Goal: Information Seeking & Learning: Learn about a topic

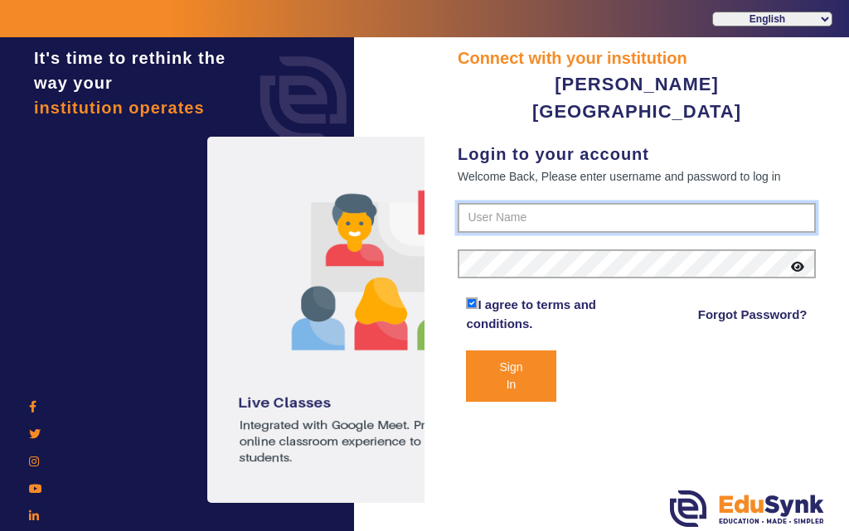
type input "7685859009"
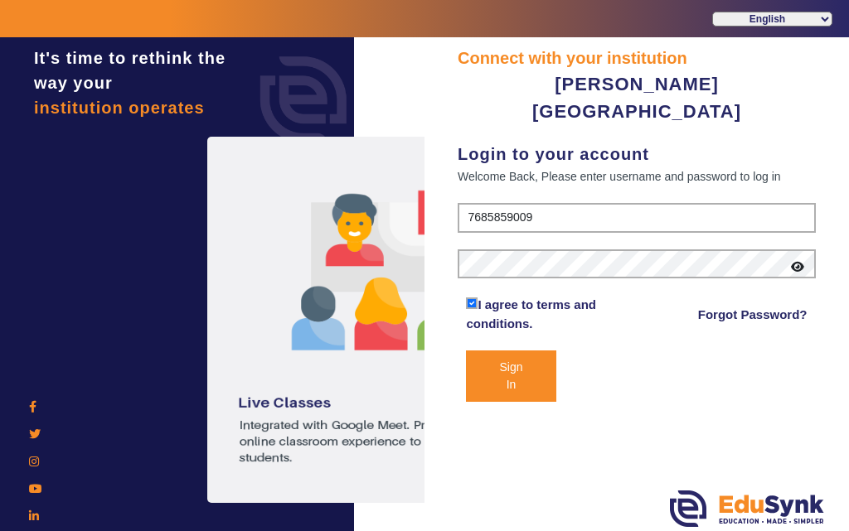
click at [520, 351] on button "Sign In" at bounding box center [511, 376] width 90 height 51
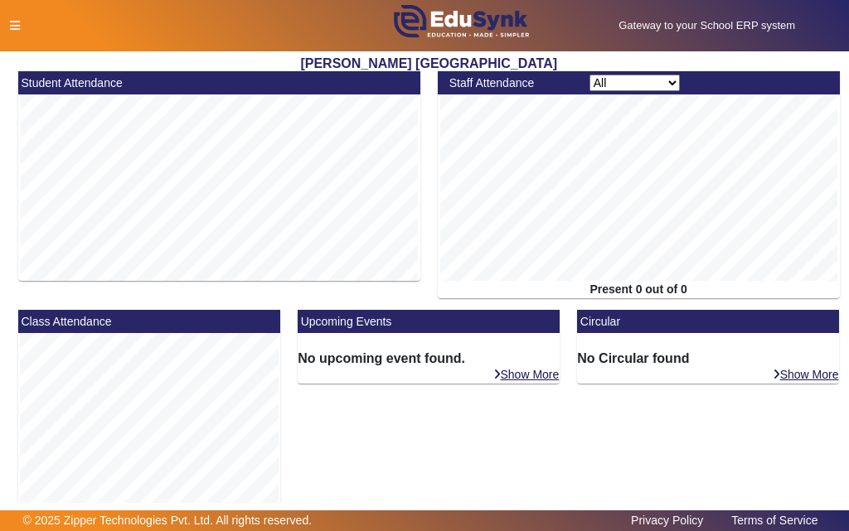
click at [12, 24] on icon at bounding box center [15, 26] width 10 height 12
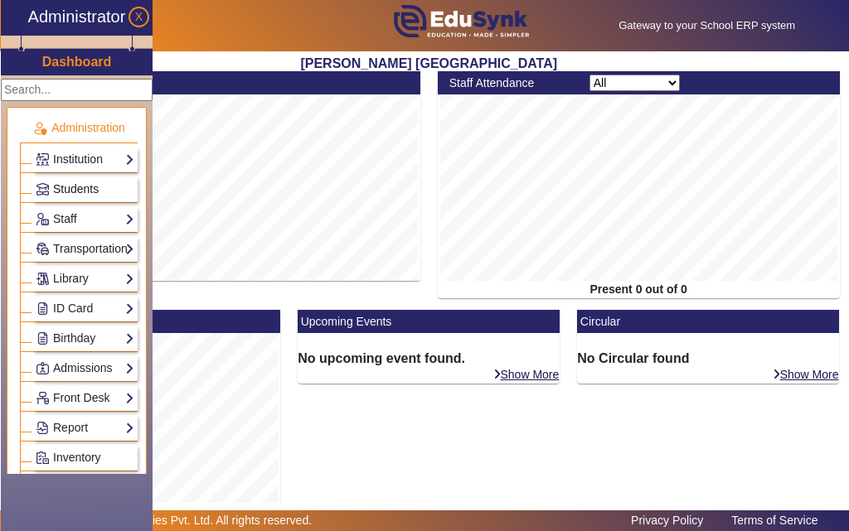
click at [67, 187] on span "Students" at bounding box center [76, 188] width 46 height 13
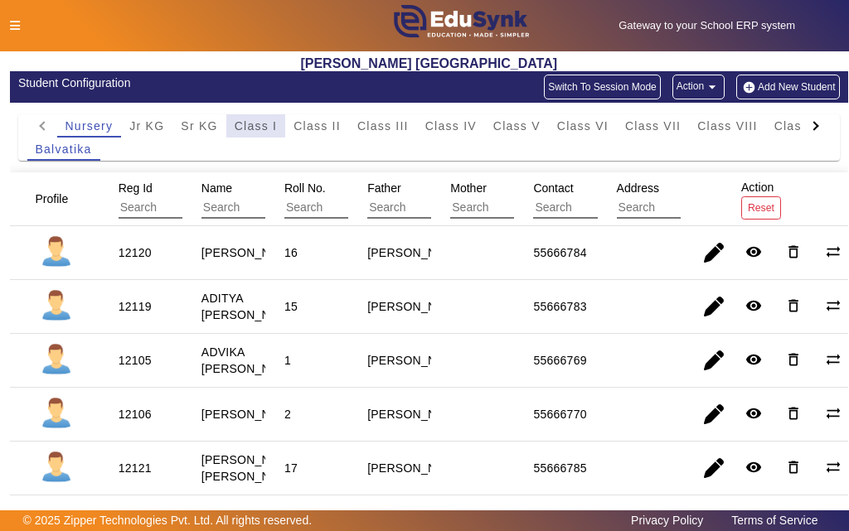
click at [269, 126] on span "Class I" at bounding box center [256, 126] width 43 height 12
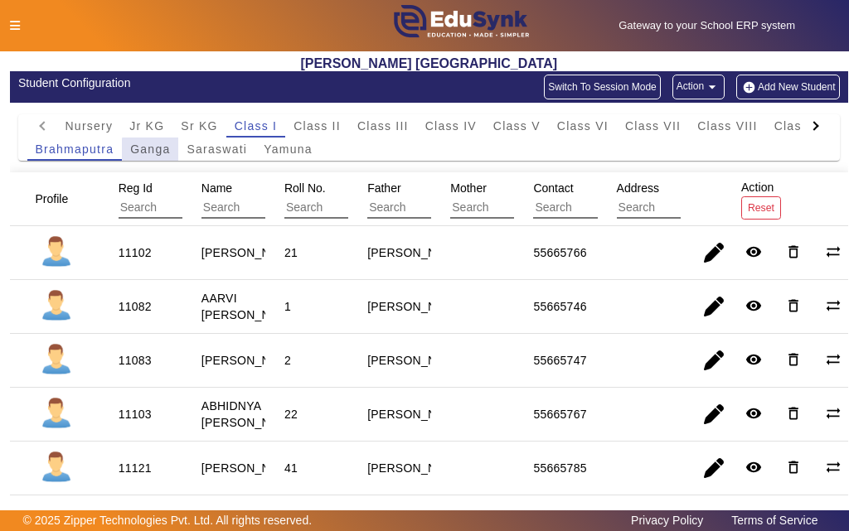
click at [155, 149] on span "Ganga" at bounding box center [150, 149] width 40 height 12
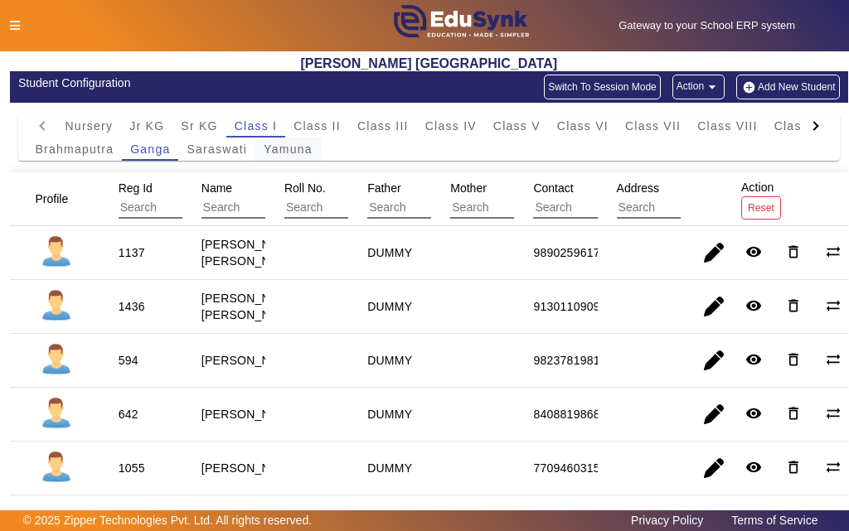
click at [308, 154] on span "Yamuna" at bounding box center [288, 149] width 49 height 12
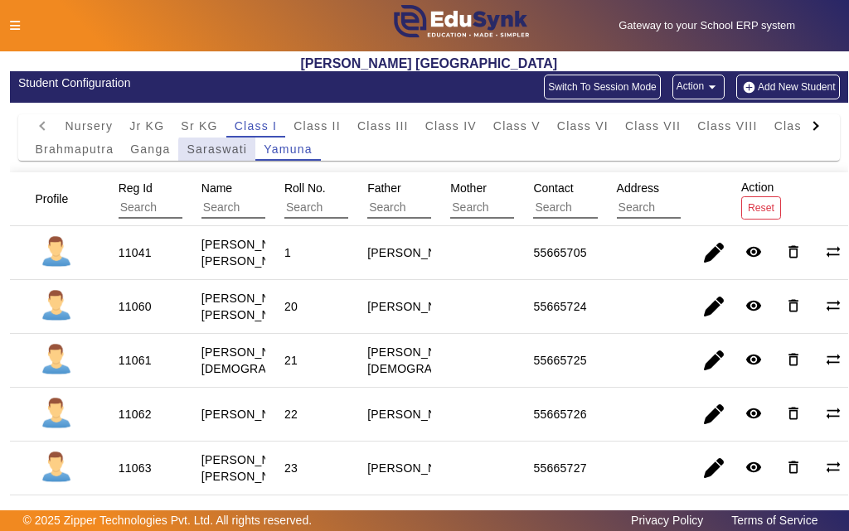
click at [218, 154] on span "Saraswati" at bounding box center [217, 149] width 61 height 12
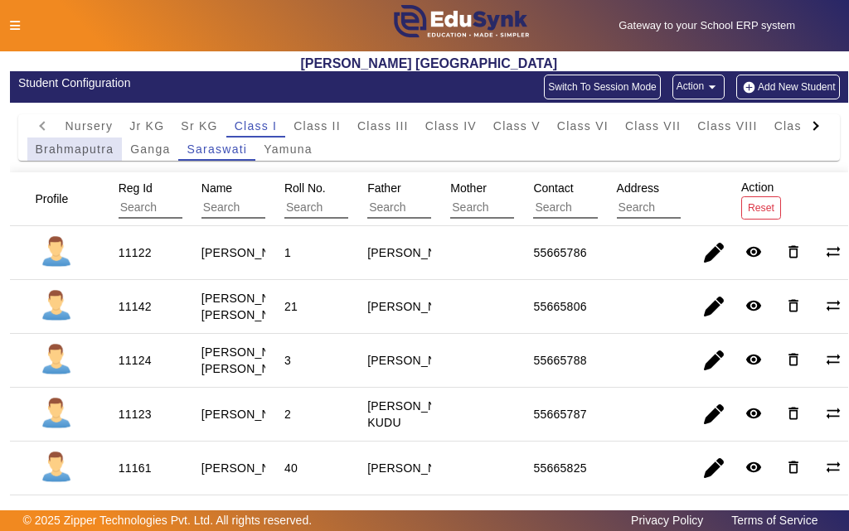
click at [71, 153] on span "Brahmaputra" at bounding box center [75, 149] width 79 height 12
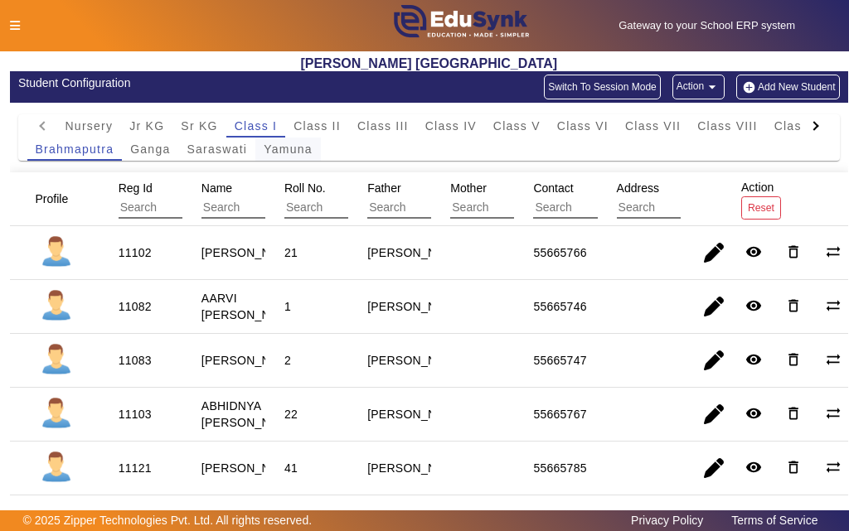
click at [274, 151] on span "Yamuna" at bounding box center [288, 149] width 49 height 12
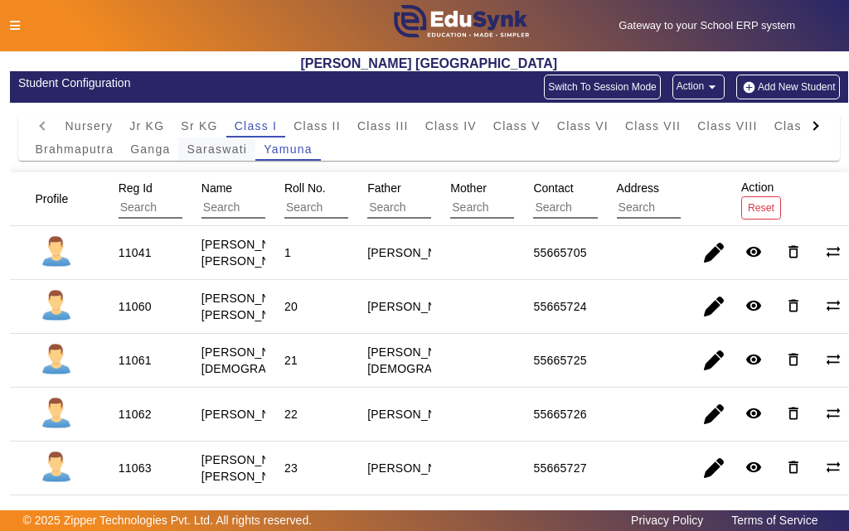
click at [214, 152] on span "Saraswati" at bounding box center [217, 149] width 61 height 12
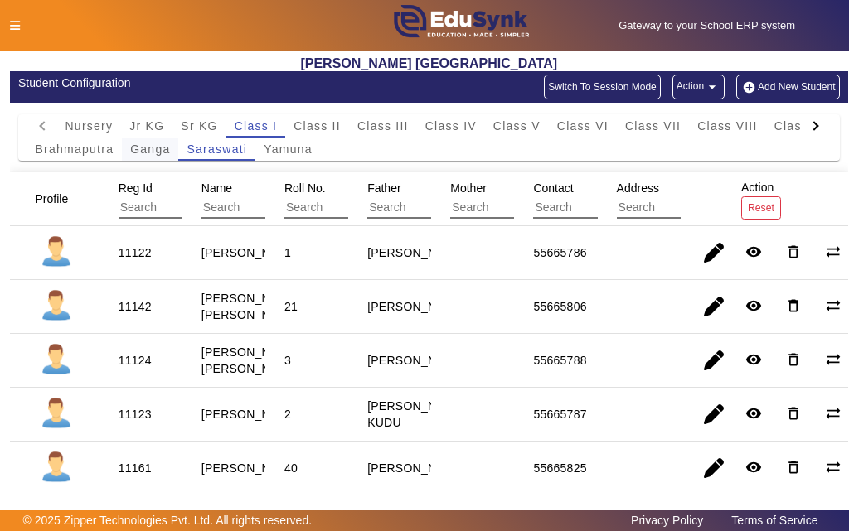
click at [153, 151] on span "Ganga" at bounding box center [150, 149] width 40 height 12
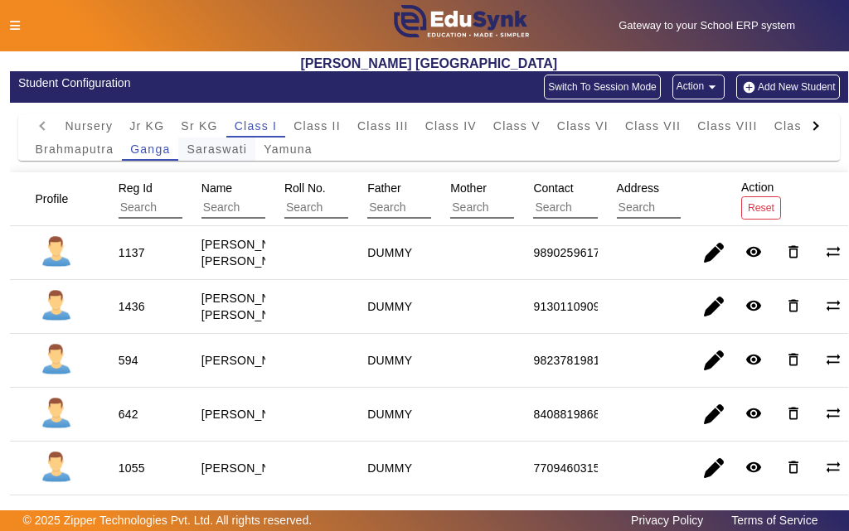
click at [231, 149] on span "Saraswati" at bounding box center [217, 149] width 61 height 12
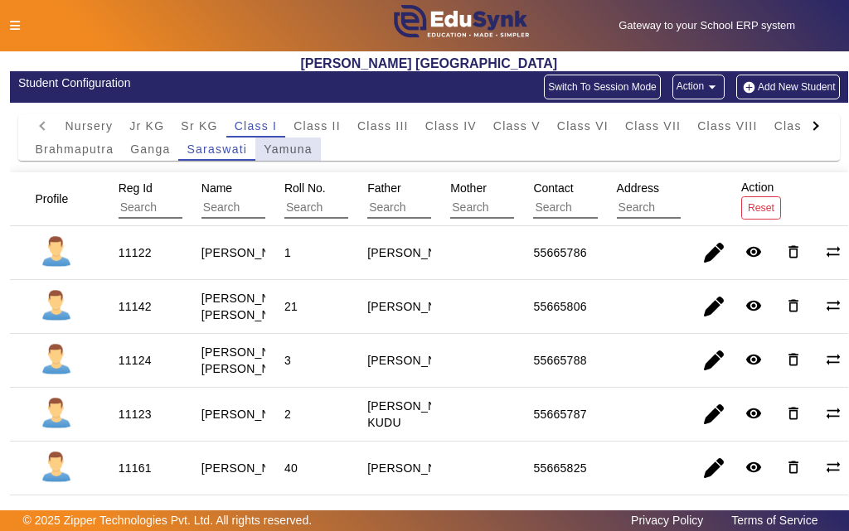
click at [279, 151] on span "Yamuna" at bounding box center [288, 149] width 49 height 12
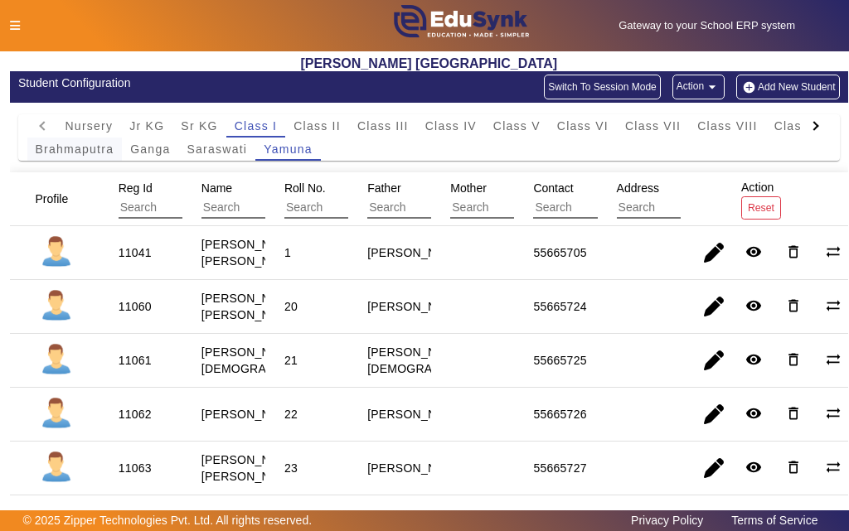
click at [89, 148] on span "Brahmaputra" at bounding box center [75, 149] width 79 height 12
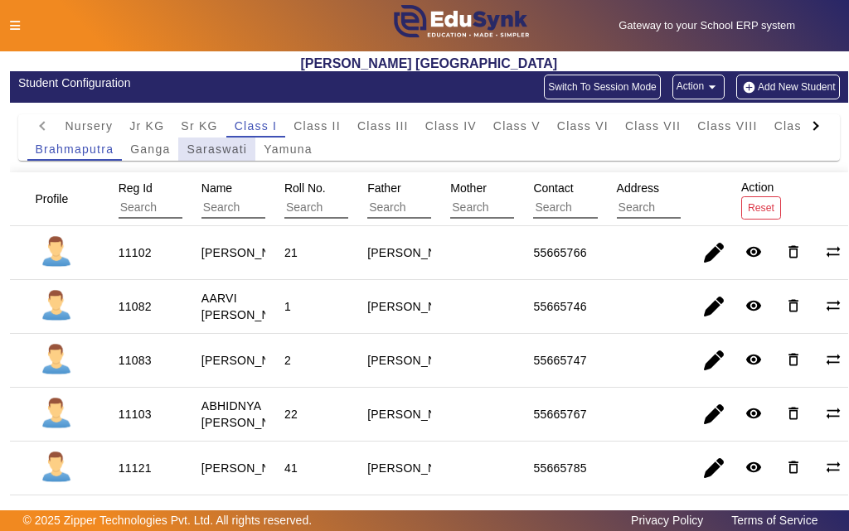
click at [206, 153] on span "Saraswati" at bounding box center [217, 149] width 61 height 12
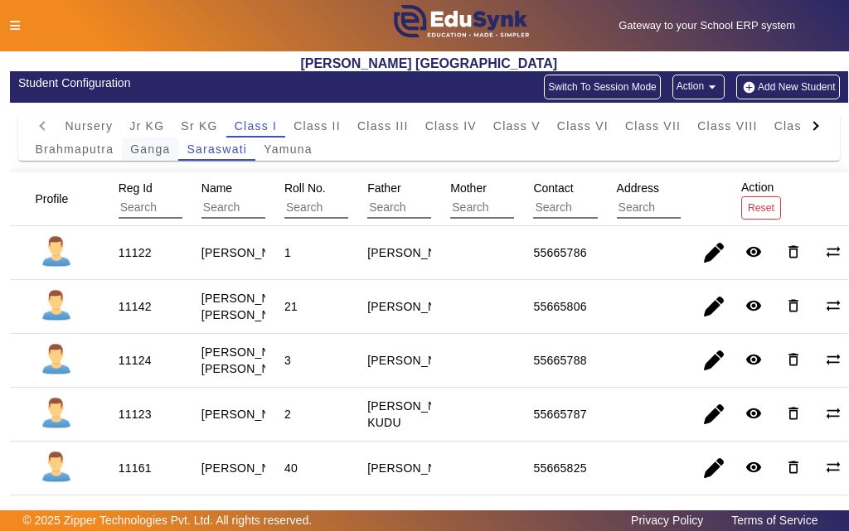
click at [157, 148] on span "Ganga" at bounding box center [150, 149] width 40 height 12
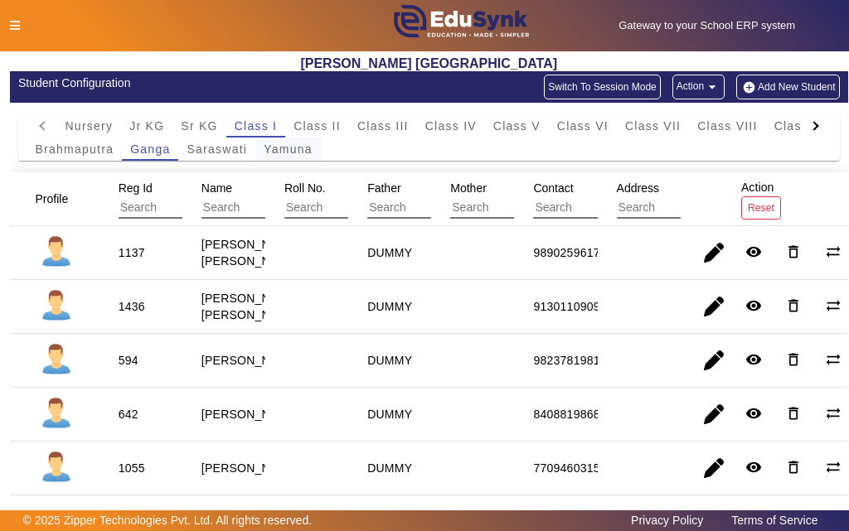
click at [279, 149] on span "Yamuna" at bounding box center [288, 149] width 49 height 12
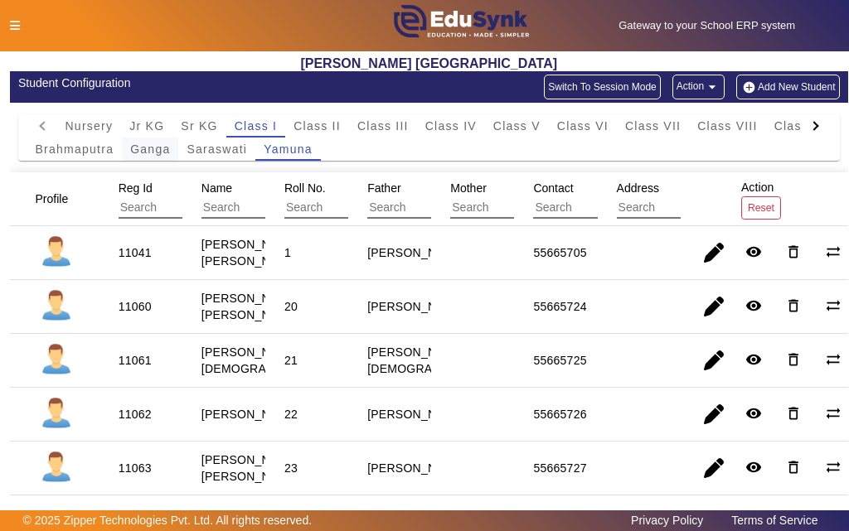
click at [140, 153] on span "Ganga" at bounding box center [150, 149] width 40 height 12
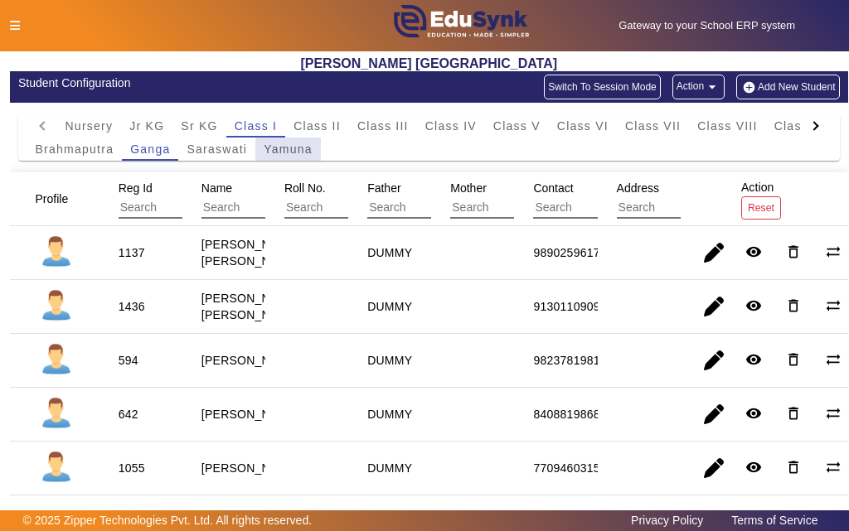
click at [293, 151] on span "Yamuna" at bounding box center [288, 149] width 49 height 12
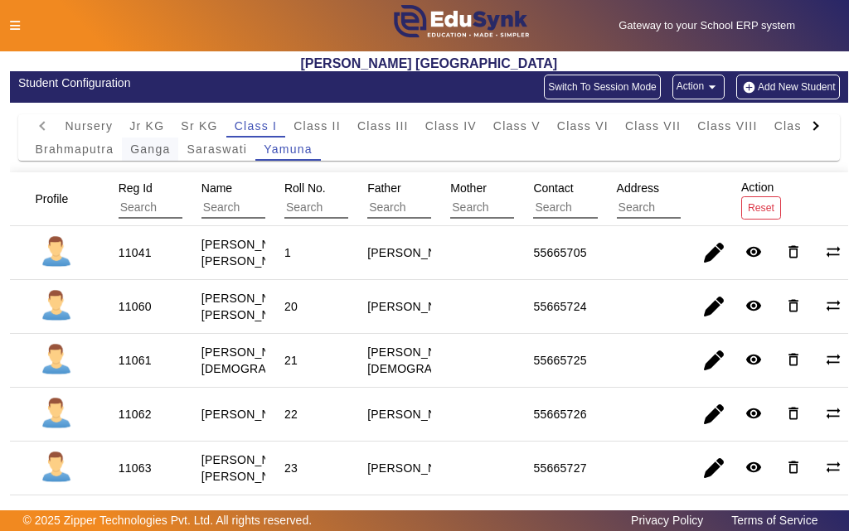
click at [140, 153] on span "Ganga" at bounding box center [150, 149] width 40 height 12
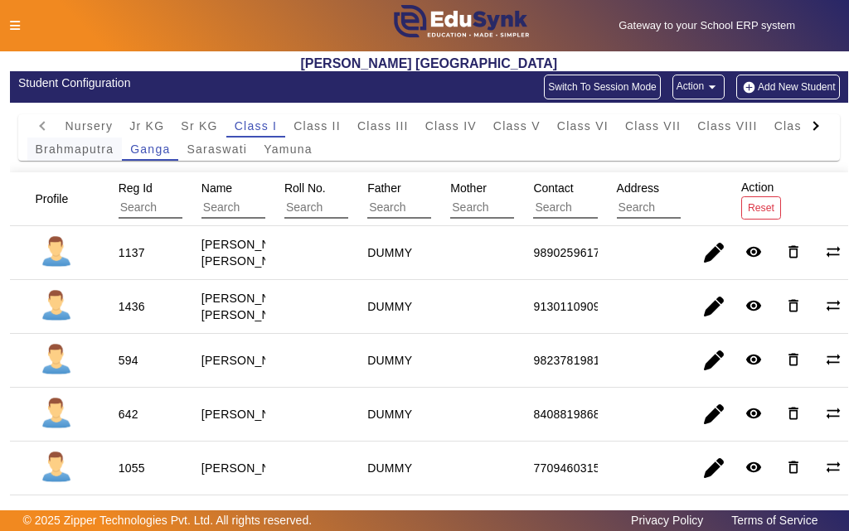
click at [70, 148] on span "Brahmaputra" at bounding box center [75, 149] width 79 height 12
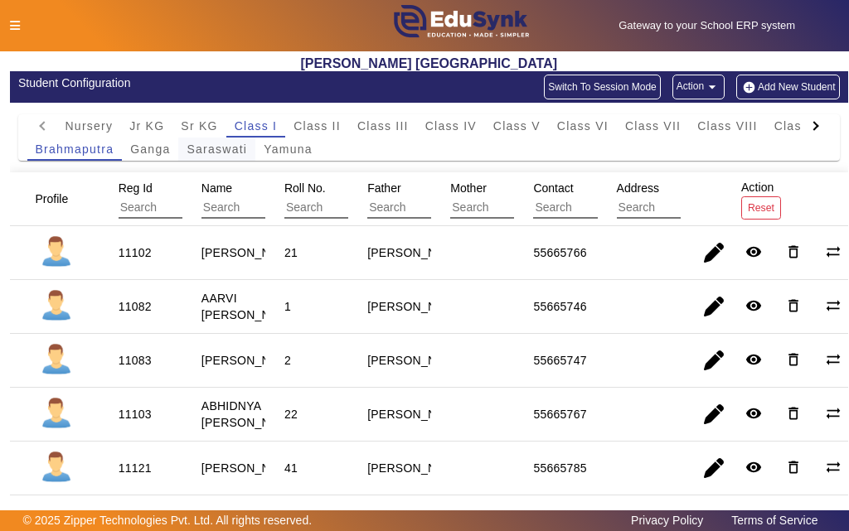
click at [211, 154] on span "Saraswati" at bounding box center [217, 149] width 61 height 12
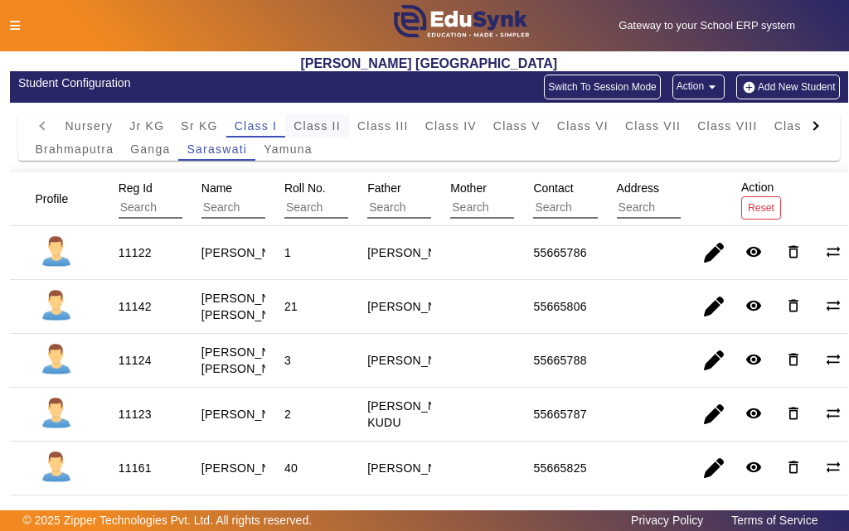
click at [311, 128] on span "Class II" at bounding box center [316, 126] width 47 height 12
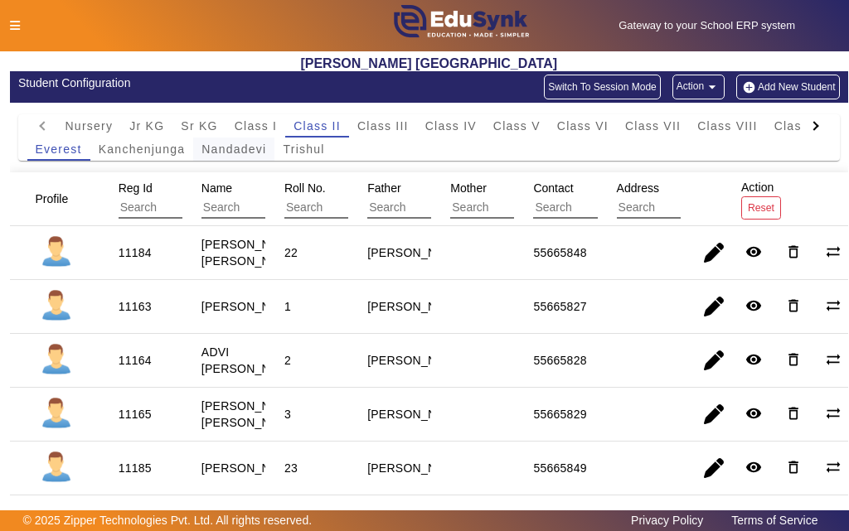
click at [233, 149] on span "Nandadevi" at bounding box center [233, 149] width 65 height 12
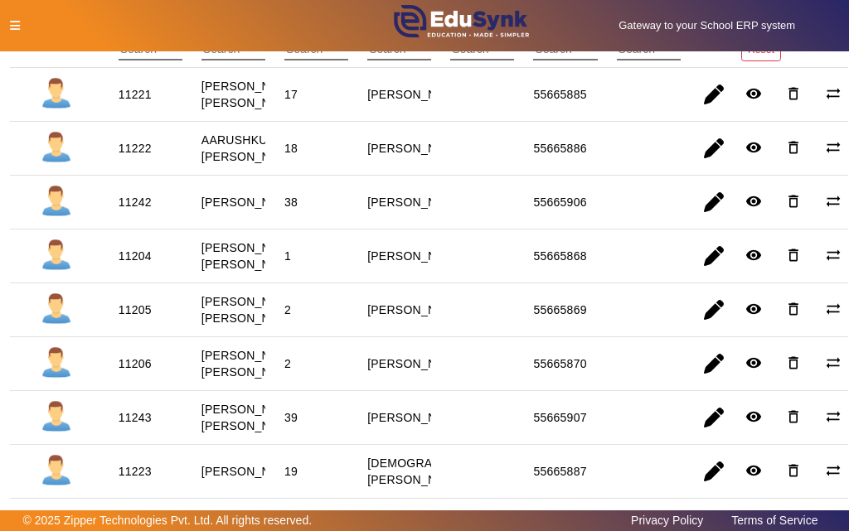
scroll to position [166, 0]
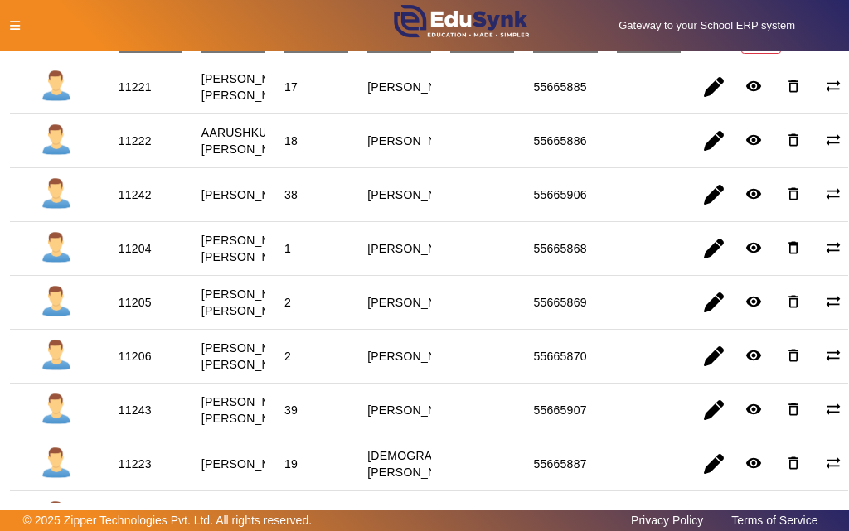
click at [292, 371] on div "2" at bounding box center [288, 356] width 18 height 28
click at [284, 365] on div "2" at bounding box center [287, 356] width 7 height 17
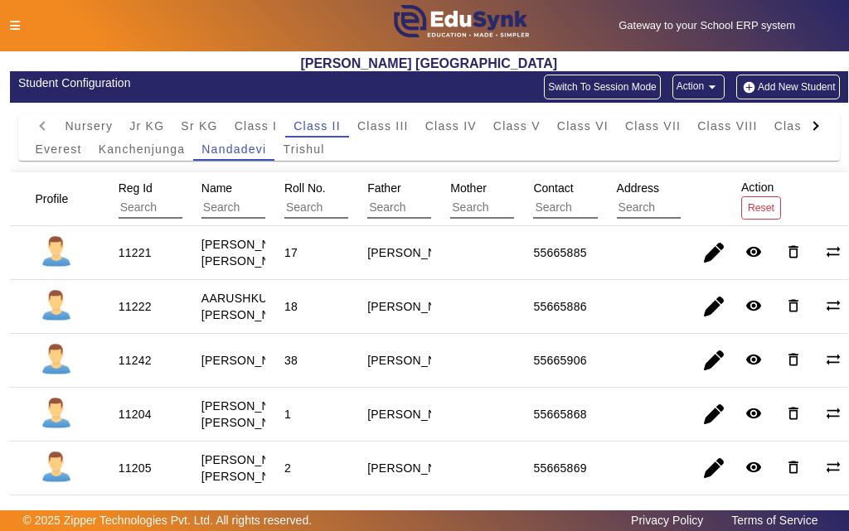
scroll to position [83, 0]
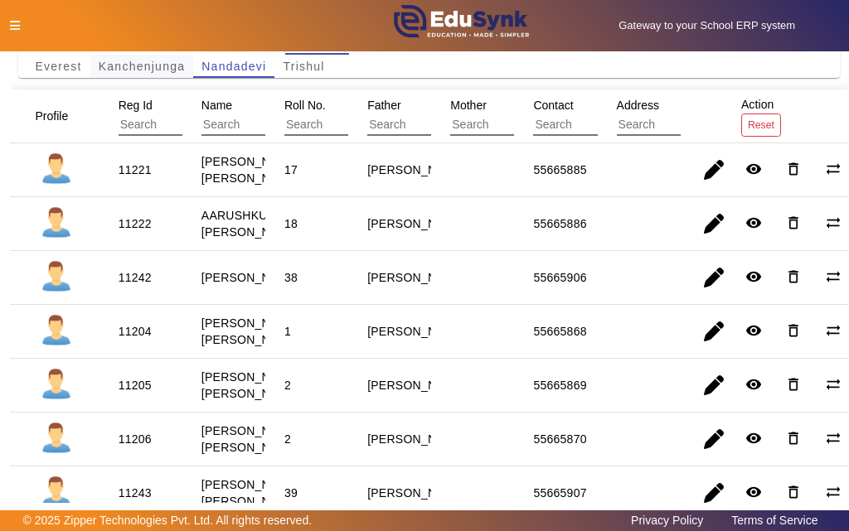
click at [167, 65] on span "Kanchenjunga" at bounding box center [142, 67] width 87 height 12
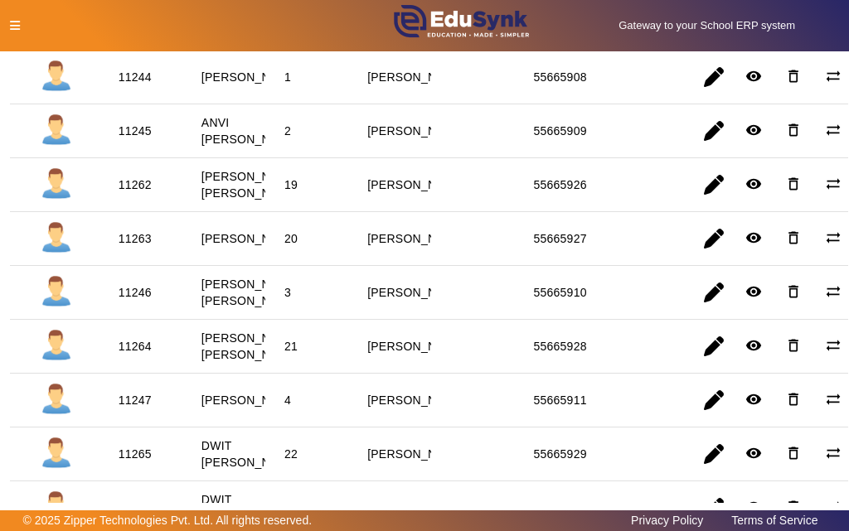
scroll to position [0, 0]
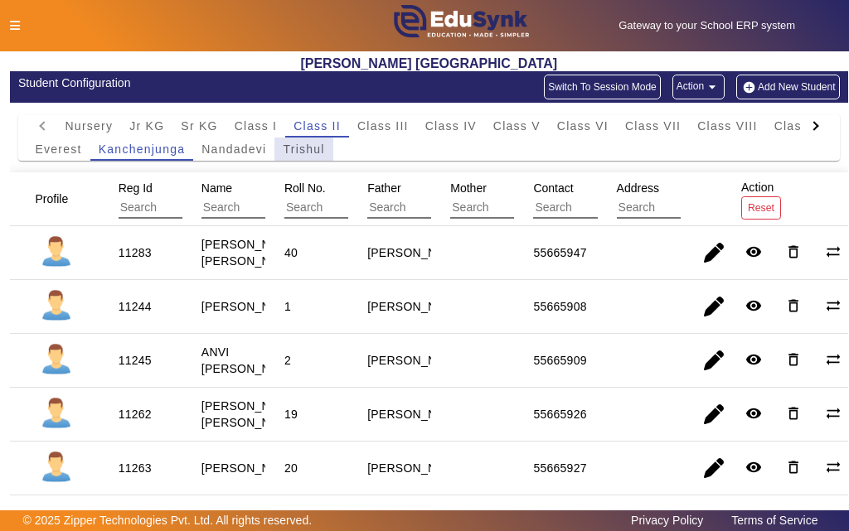
click at [297, 150] on span "Trishul" at bounding box center [303, 149] width 41 height 12
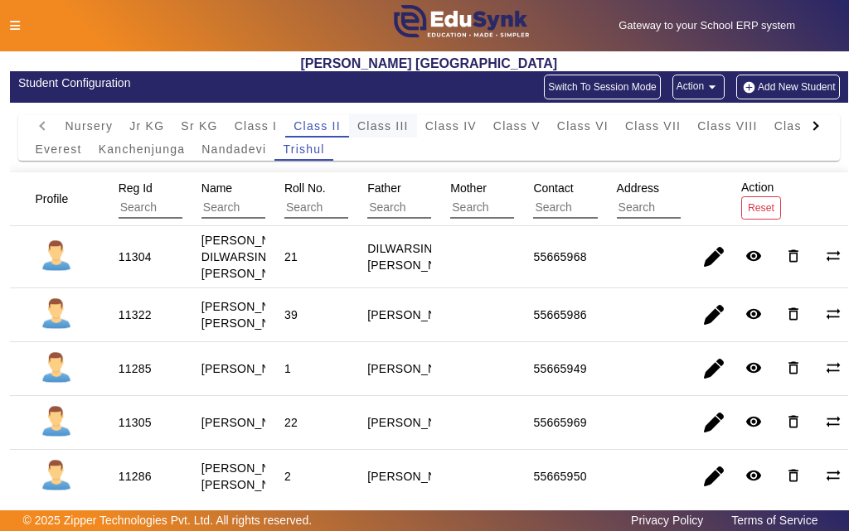
click at [380, 129] on span "Class III" at bounding box center [382, 126] width 51 height 12
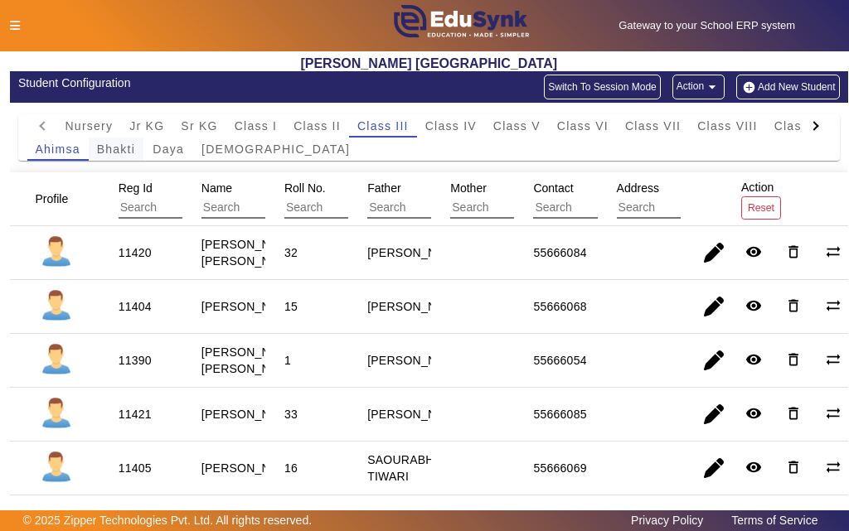
click at [114, 148] on span "Bhakti" at bounding box center [116, 149] width 38 height 12
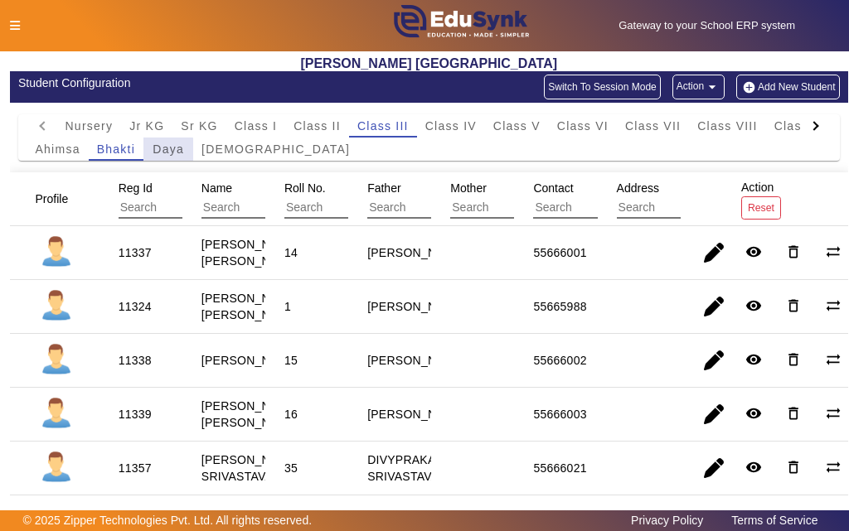
drag, startPoint x: 163, startPoint y: 151, endPoint x: 173, endPoint y: 154, distance: 10.5
click at [173, 154] on span "Daya" at bounding box center [169, 149] width 32 height 12
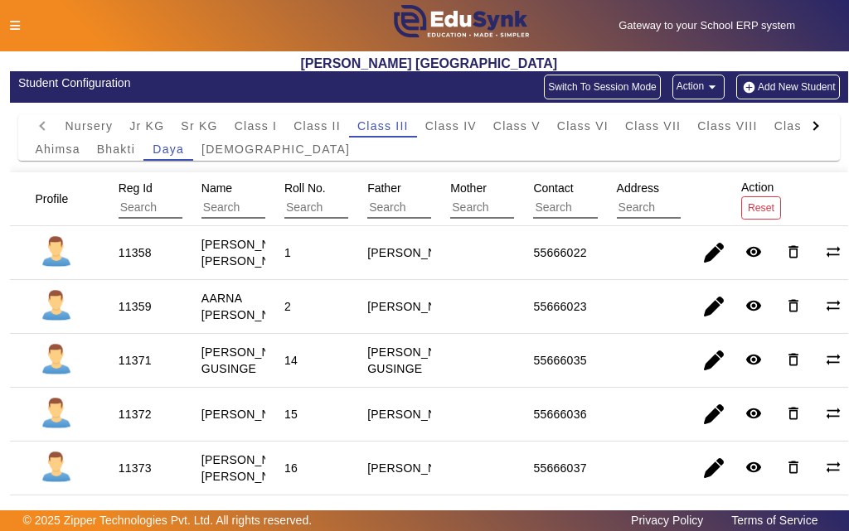
click at [157, 267] on mat-cell "11358" at bounding box center [140, 253] width 83 height 54
click at [51, 152] on span "Ahimsa" at bounding box center [58, 149] width 45 height 12
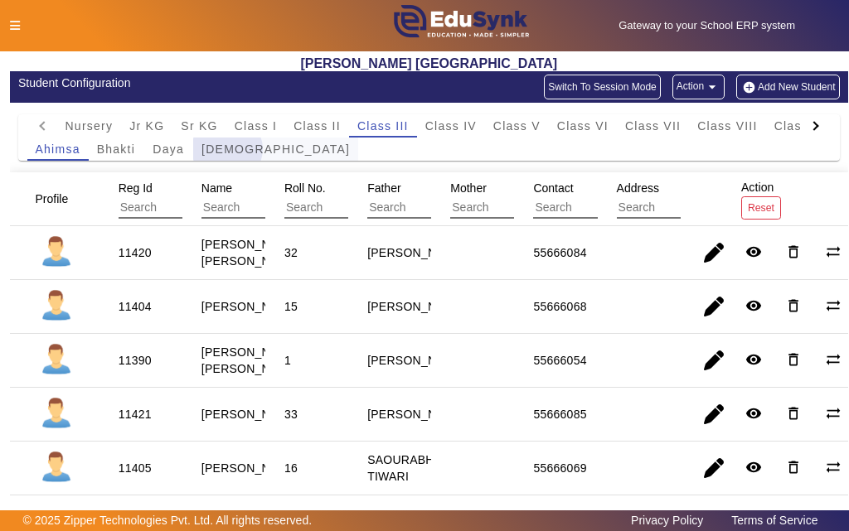
click at [227, 149] on span "[DEMOGRAPHIC_DATA]" at bounding box center [275, 149] width 148 height 12
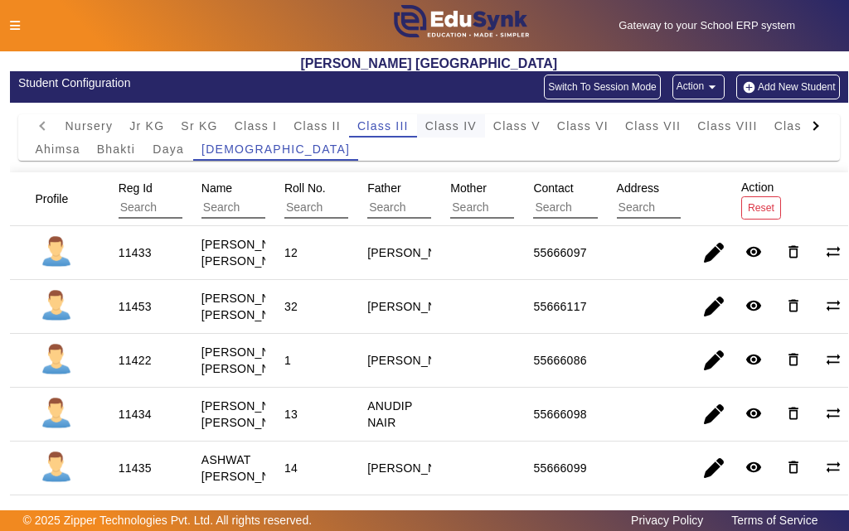
click at [462, 124] on span "Class IV" at bounding box center [450, 126] width 51 height 12
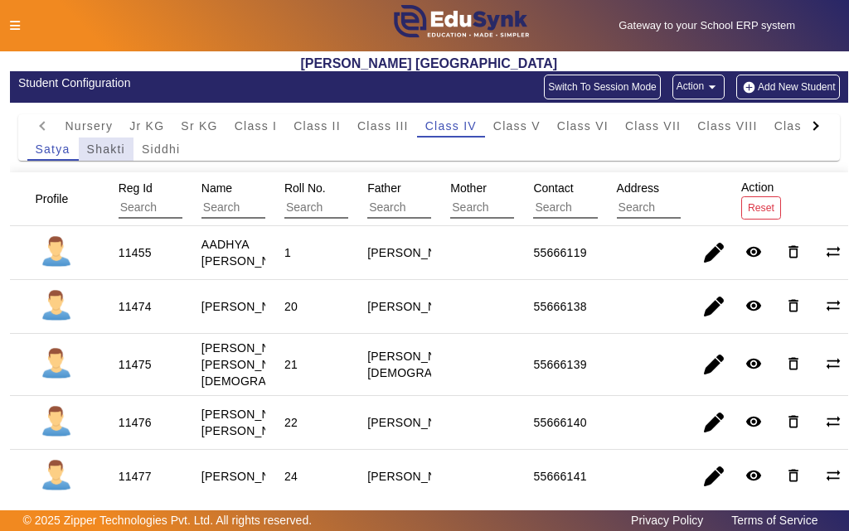
click at [114, 152] on span "Shakti" at bounding box center [106, 149] width 38 height 12
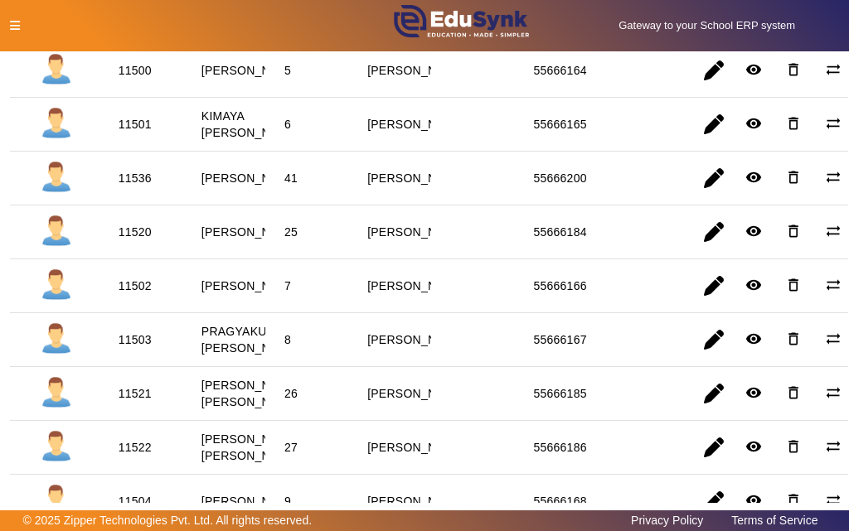
scroll to position [920, 0]
